Goal: Task Accomplishment & Management: Manage account settings

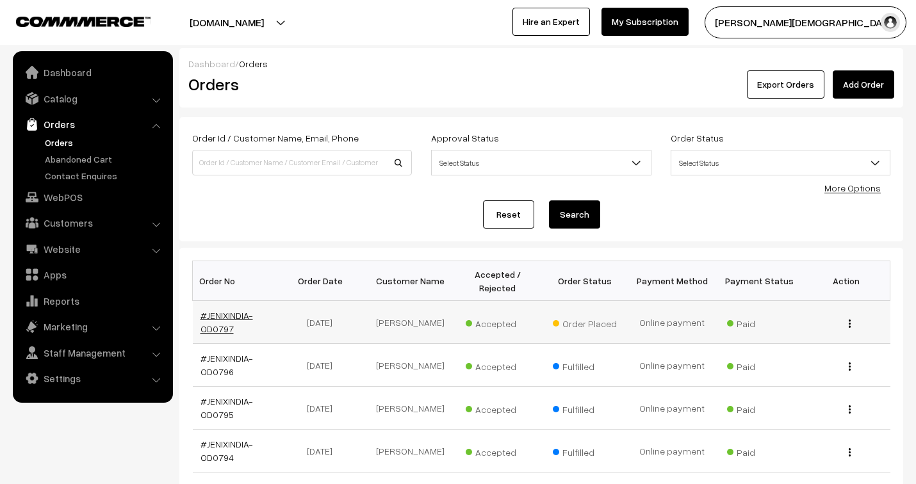
click at [230, 314] on link "#JENIXINDIA-OD0797" at bounding box center [226, 322] width 52 height 24
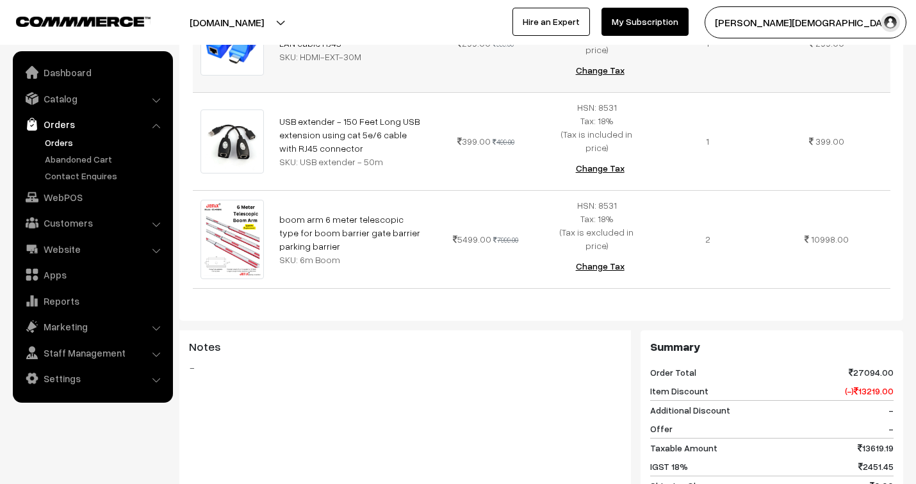
scroll to position [1027, 0]
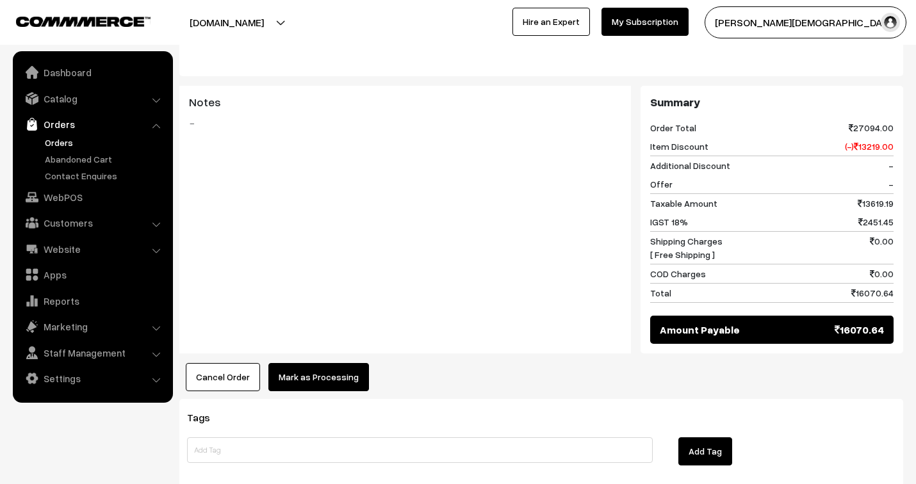
click at [334, 363] on button "Mark as Processing" at bounding box center [318, 377] width 101 height 28
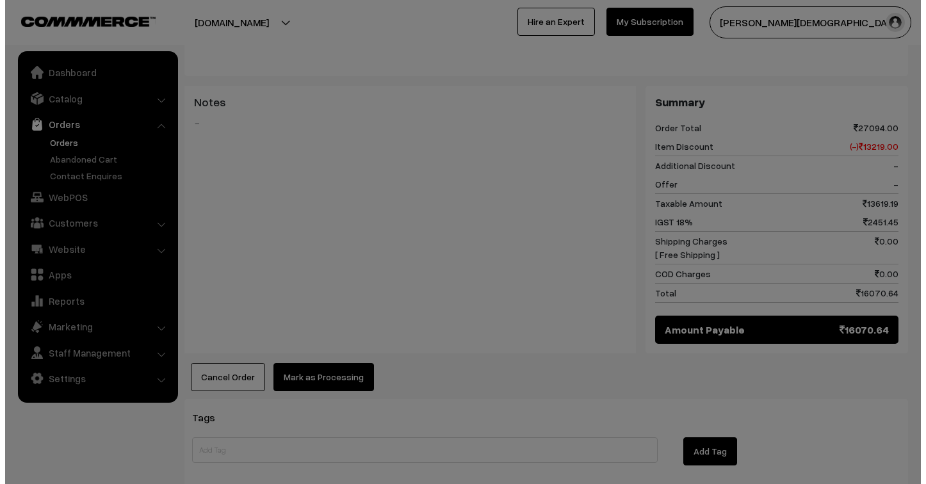
scroll to position [1029, 0]
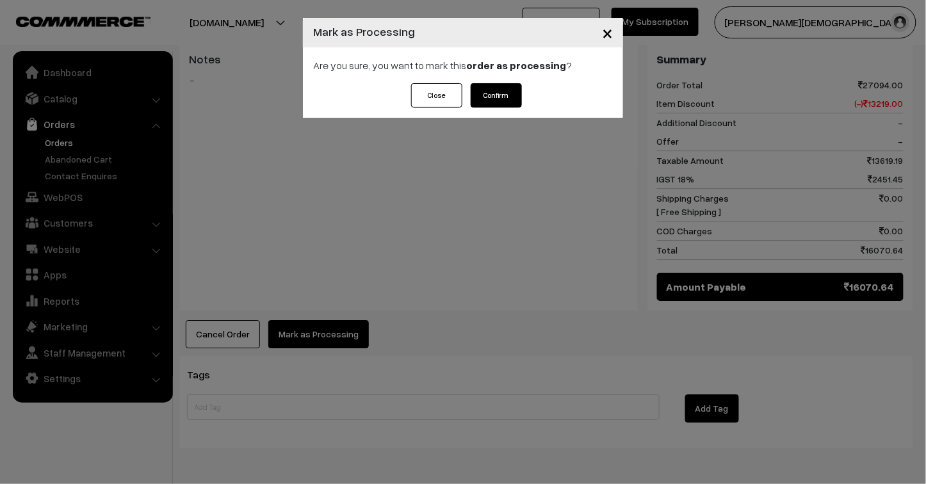
click at [497, 90] on button "Confirm" at bounding box center [496, 95] width 51 height 24
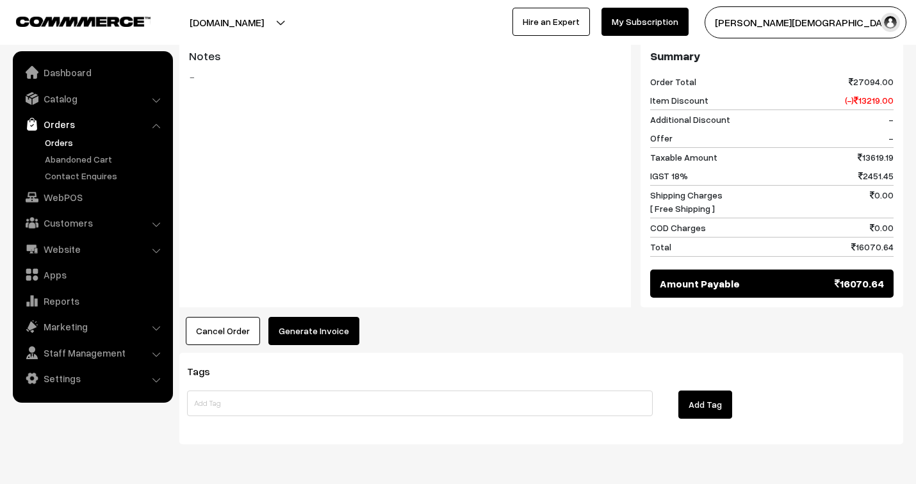
click at [342, 317] on button "Generate Invoice" at bounding box center [313, 331] width 91 height 28
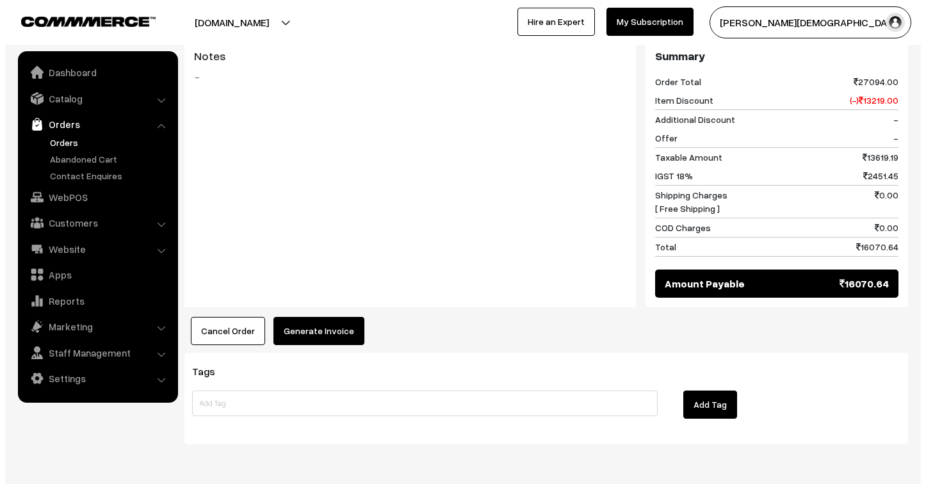
scroll to position [1019, 0]
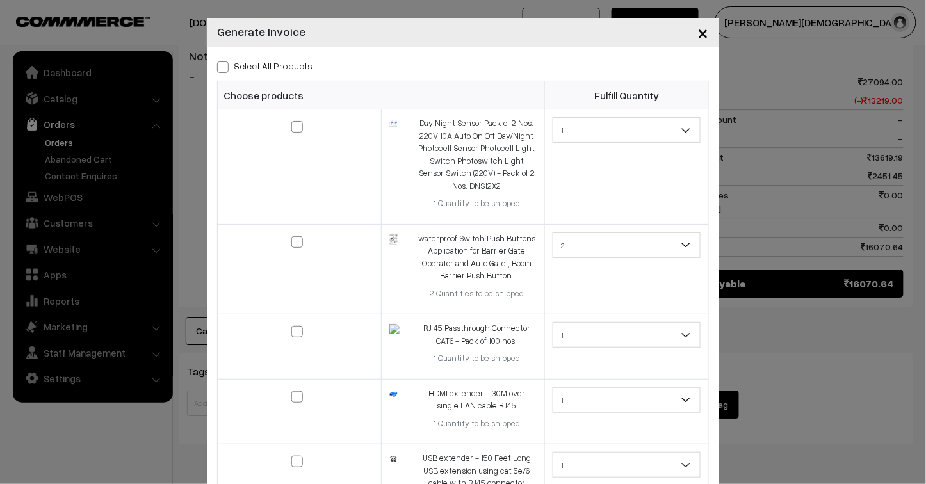
click at [217, 63] on span at bounding box center [223, 67] width 12 height 12
click at [217, 63] on input "Select All Products" at bounding box center [221, 65] width 8 height 8
checkbox input "true"
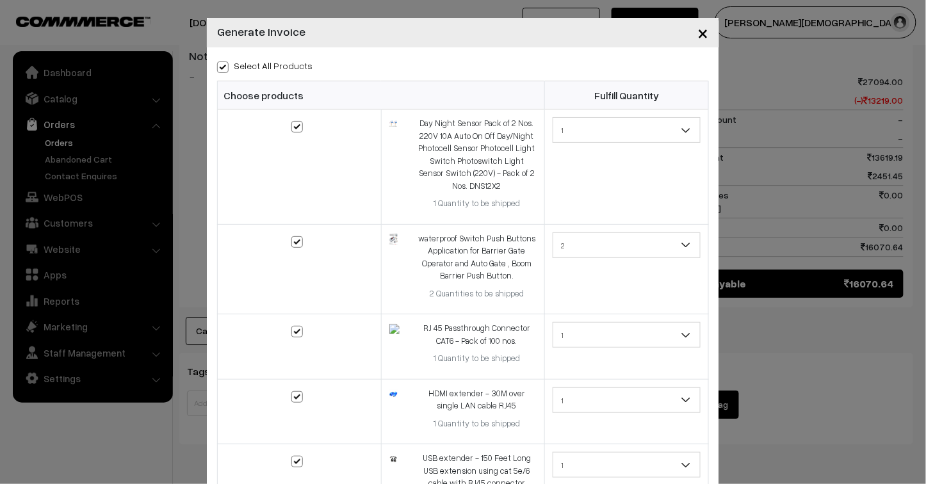
checkbox input "true"
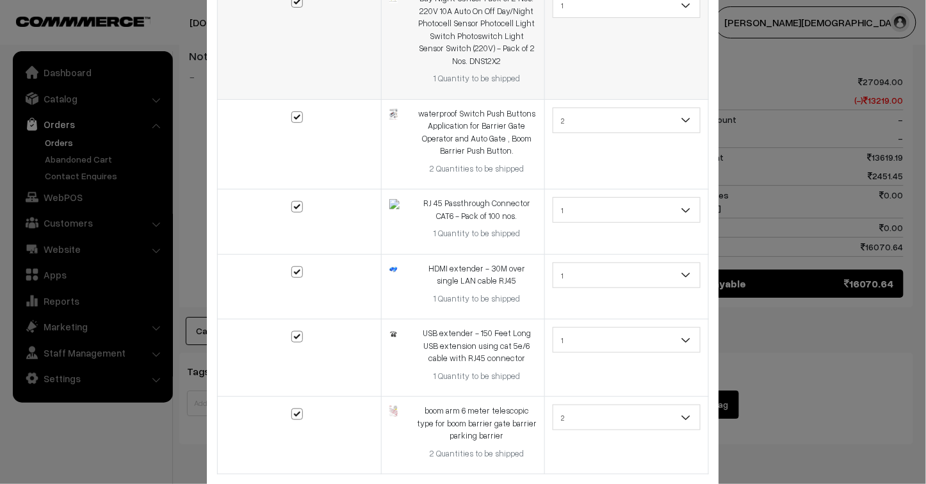
scroll to position [211, 0]
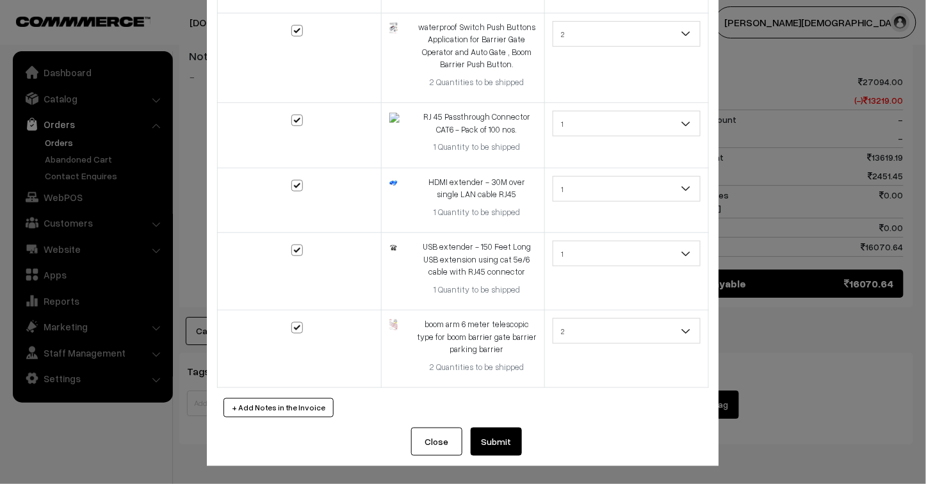
click at [493, 444] on button "Submit" at bounding box center [496, 442] width 51 height 28
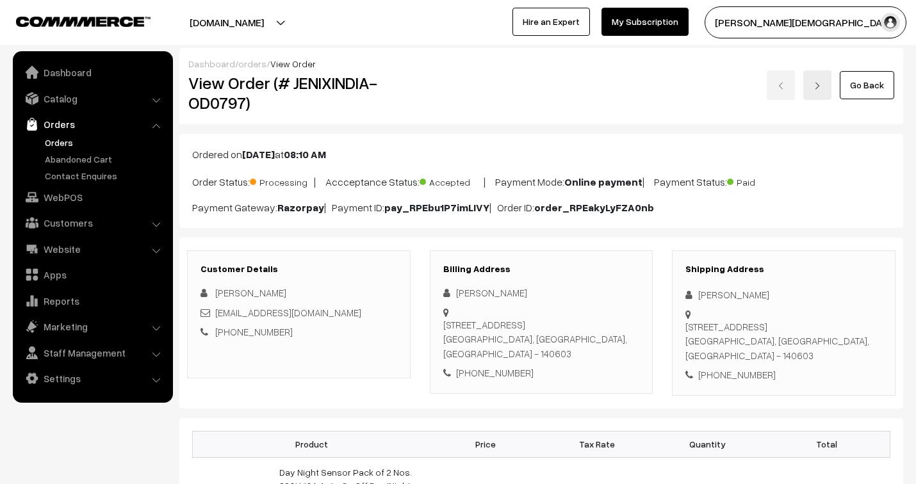
click at [254, 61] on link "orders" at bounding box center [252, 63] width 28 height 11
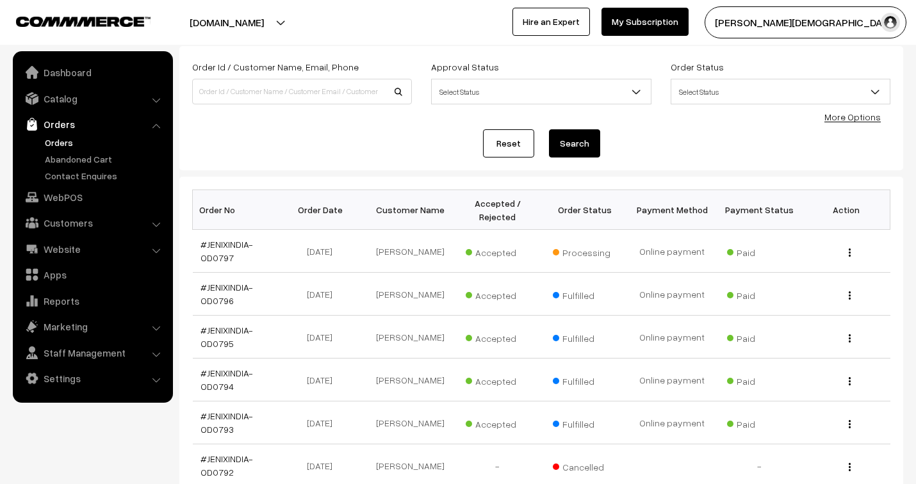
scroll to position [71, 0]
